Goal: Check status: Check status

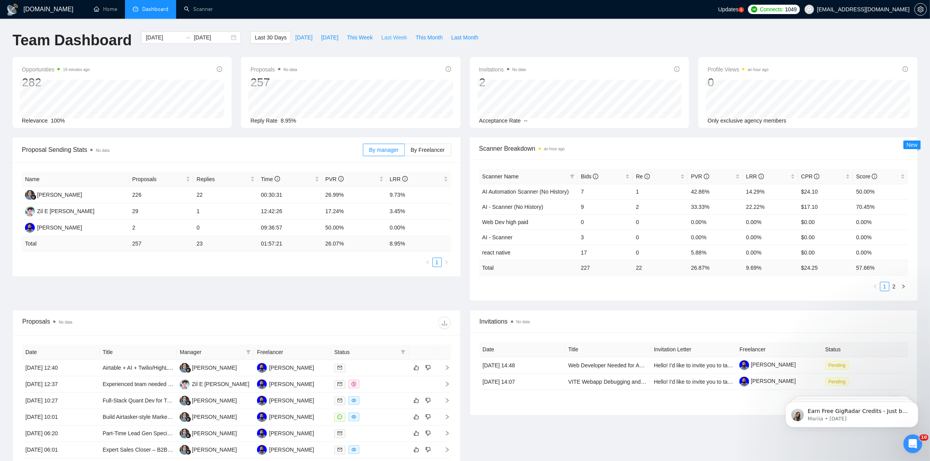
click at [381, 35] on span "Last Week" at bounding box center [394, 37] width 26 height 9
type input "[DATE]"
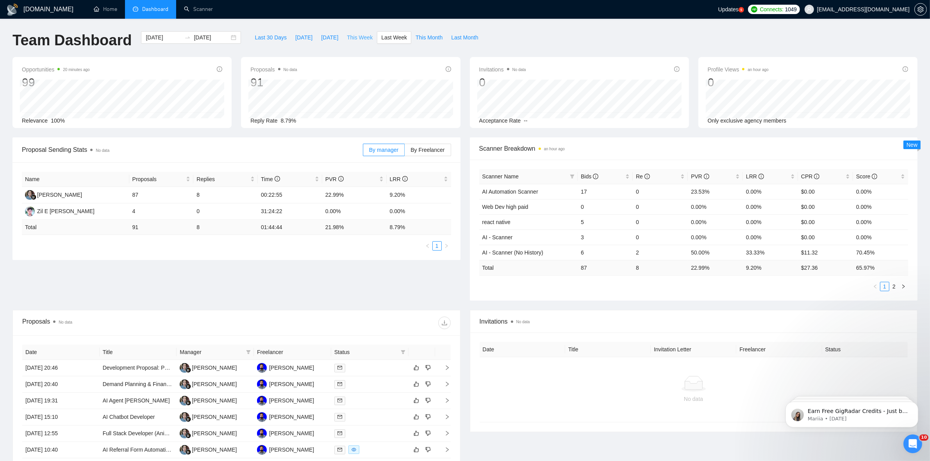
click at [354, 40] on span "This Week" at bounding box center [360, 37] width 26 height 9
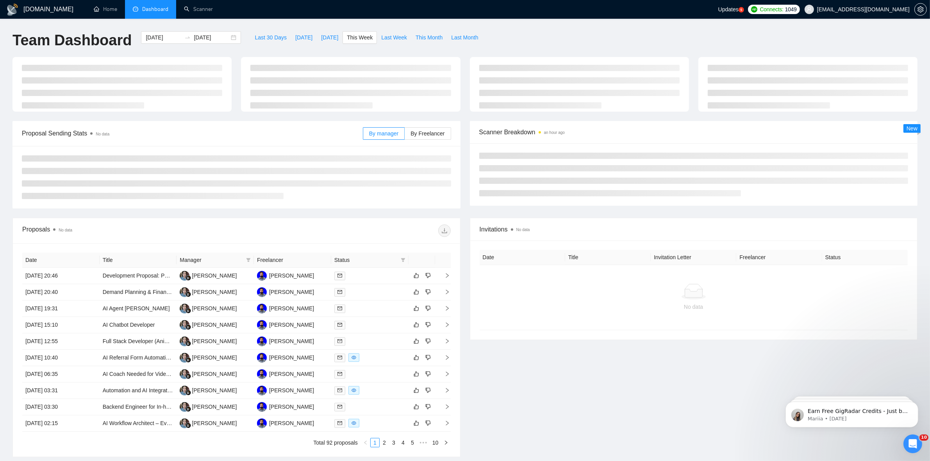
type input "[DATE]"
